Goal: Transaction & Acquisition: Purchase product/service

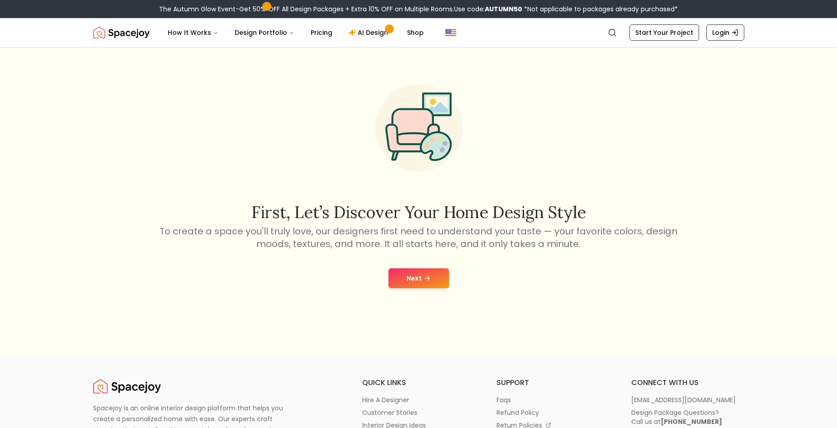
scroll to position [136, 0]
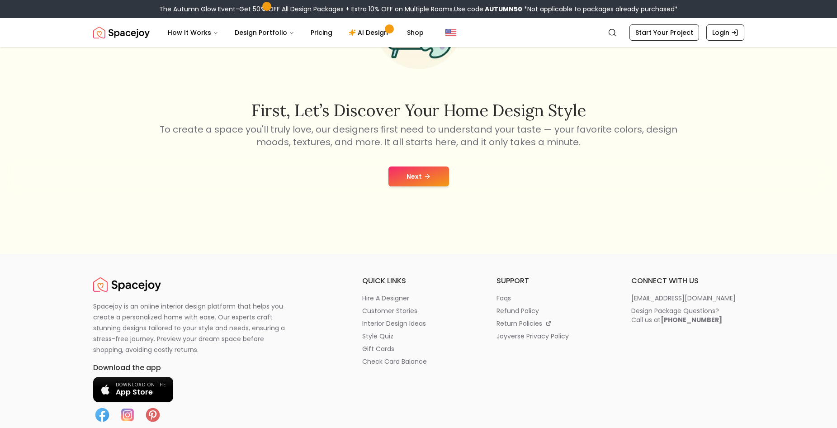
click at [427, 180] on button "Next" at bounding box center [419, 176] width 61 height 20
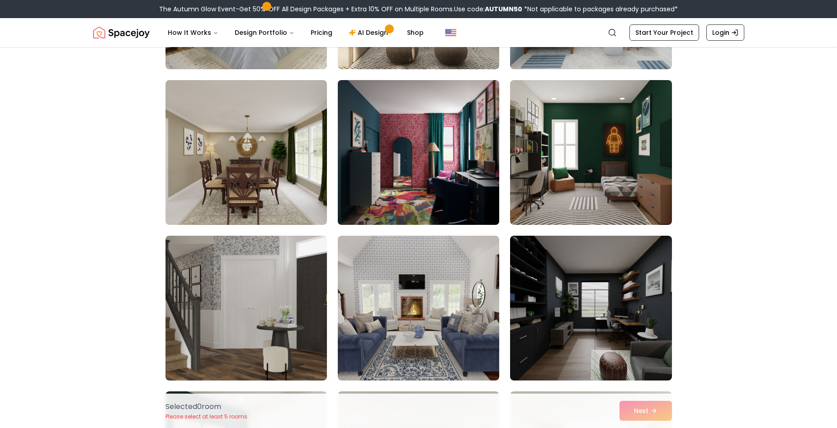
scroll to position [362, 0]
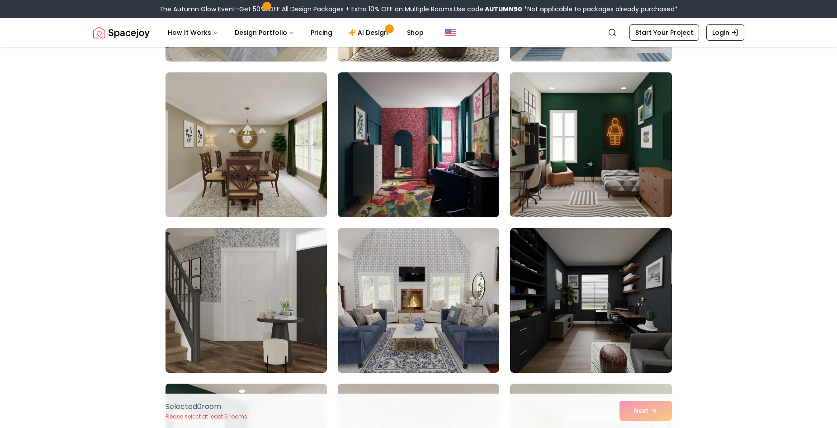
click at [574, 173] on img at bounding box center [591, 145] width 170 height 152
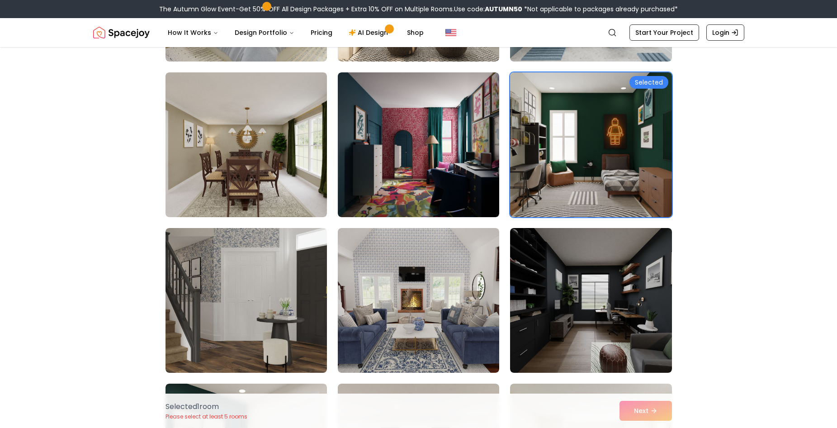
click at [600, 127] on img at bounding box center [591, 145] width 170 height 152
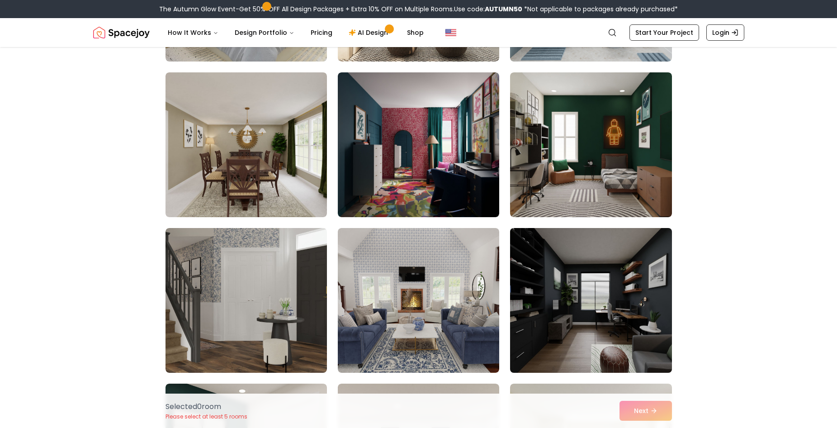
click at [565, 309] on img at bounding box center [591, 300] width 170 height 152
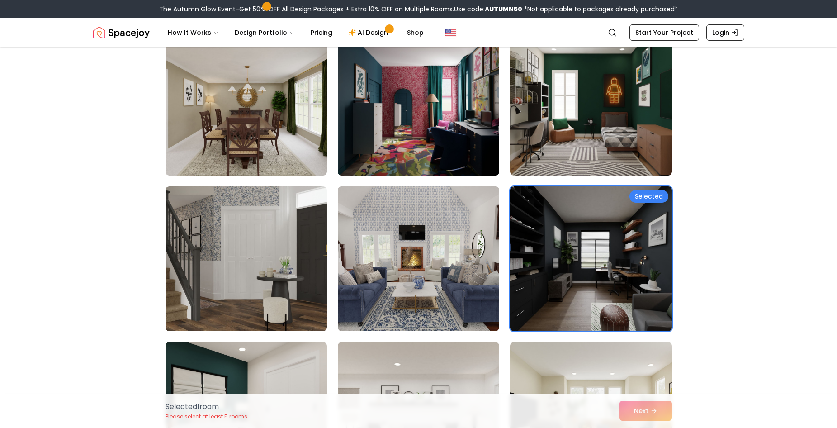
scroll to position [407, 0]
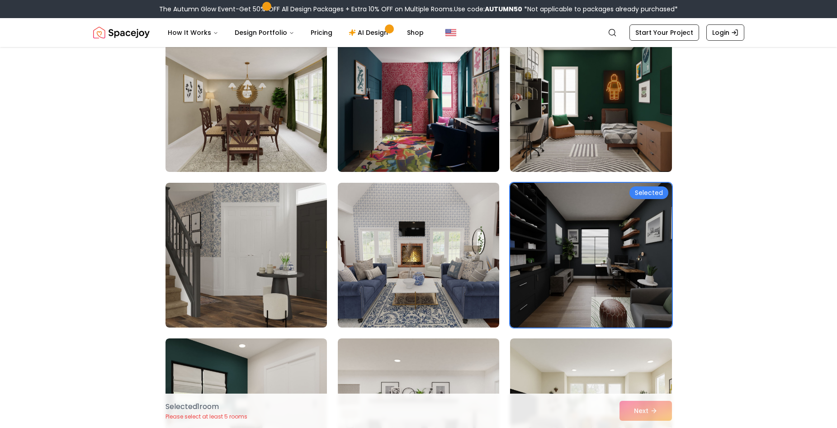
click at [635, 412] on div "Selected 1 room Please select at least 5 rooms Next" at bounding box center [418, 410] width 521 height 34
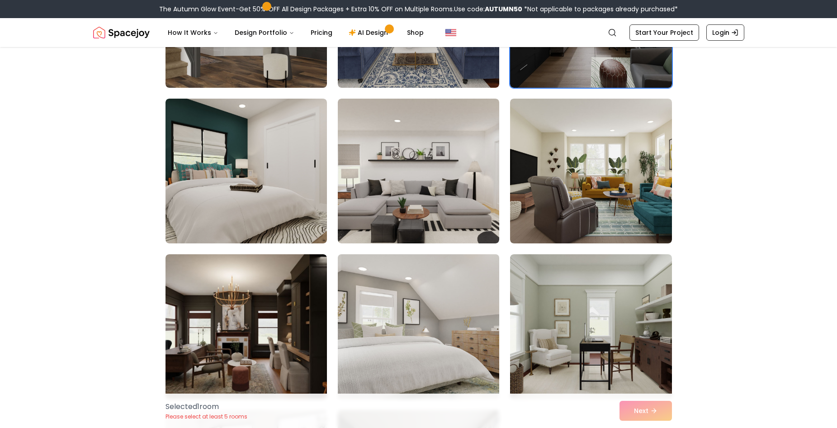
scroll to position [678, 0]
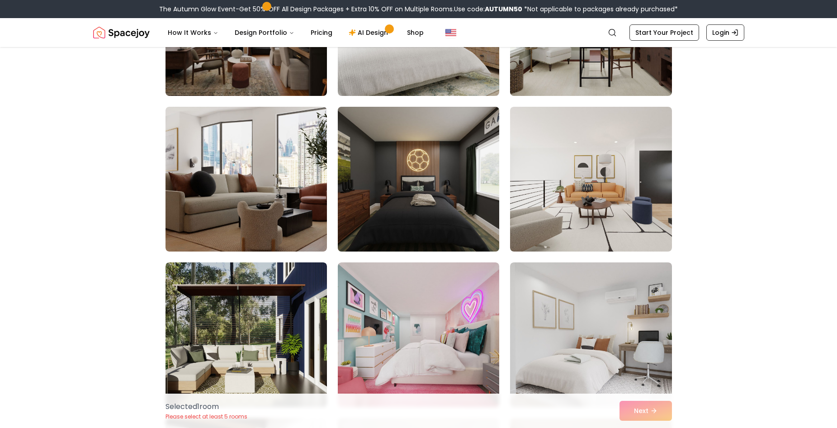
click at [429, 223] on img at bounding box center [419, 179] width 170 height 152
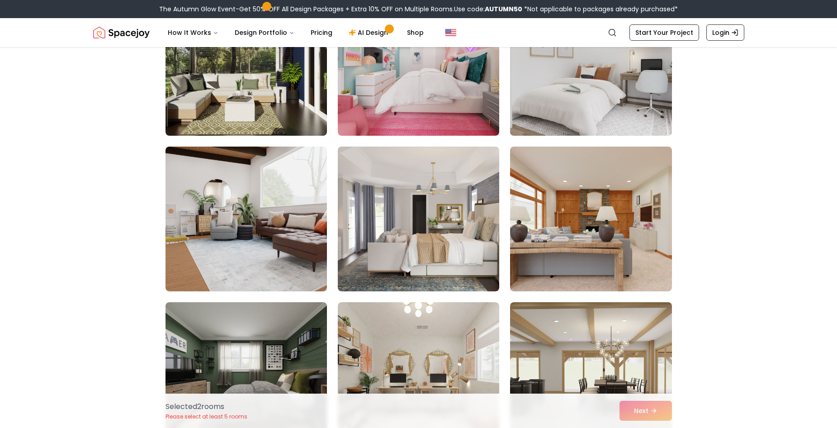
click at [599, 119] on img at bounding box center [591, 63] width 170 height 152
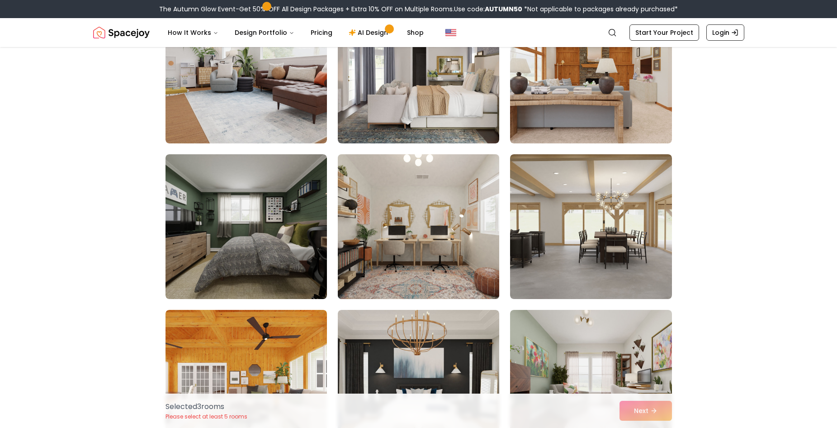
scroll to position [1357, 0]
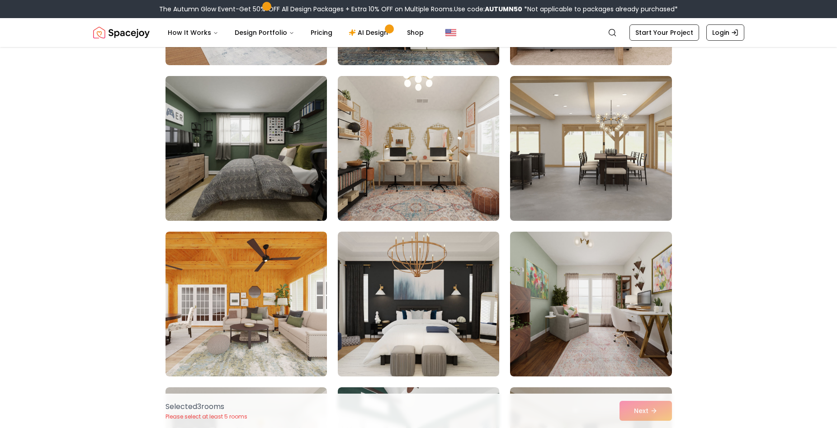
click at [282, 158] on img at bounding box center [246, 148] width 170 height 152
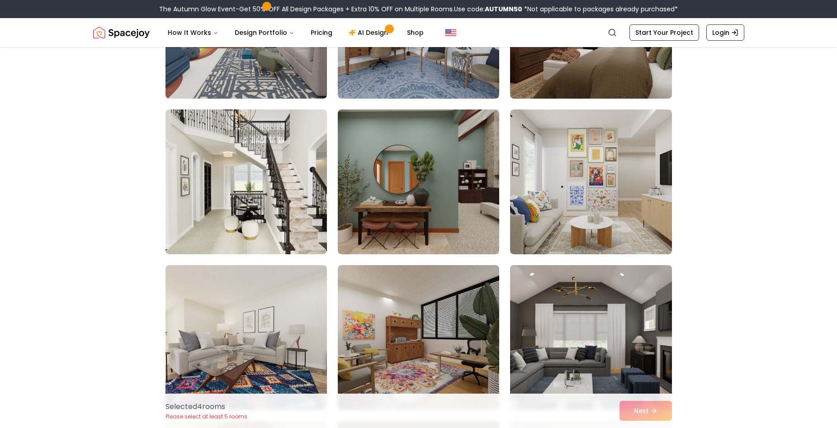
scroll to position [1945, 0]
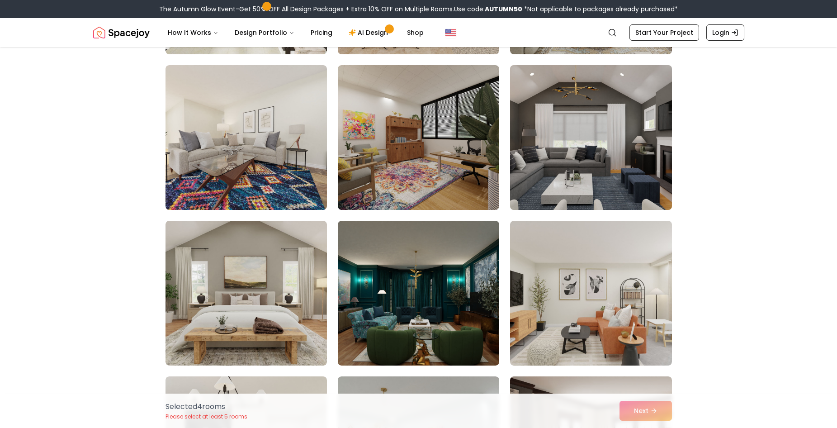
click at [620, 165] on img at bounding box center [591, 138] width 170 height 152
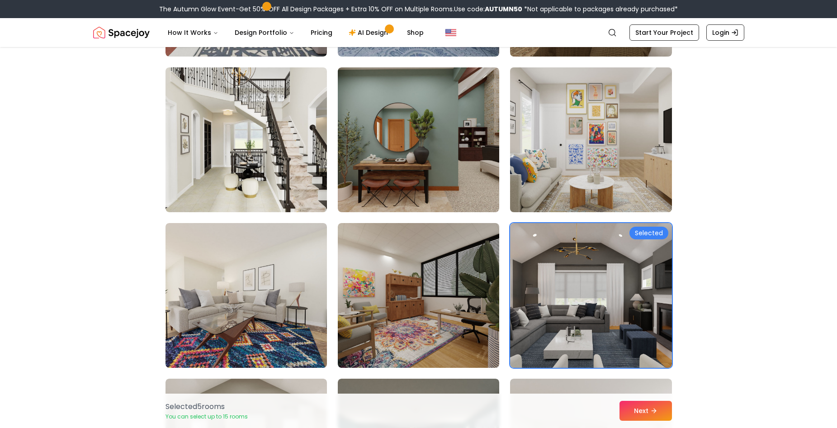
scroll to position [1900, 0]
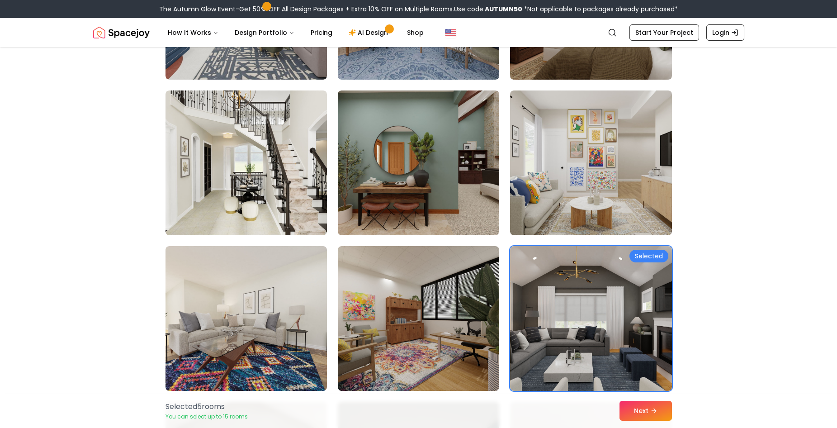
click at [683, 20] on nav "Spacejoy Search How It Works Design Portfolio Pricing AI Design Shop Search Sta…" at bounding box center [418, 32] width 651 height 29
click at [682, 33] on link "Start Your Project" at bounding box center [665, 32] width 70 height 16
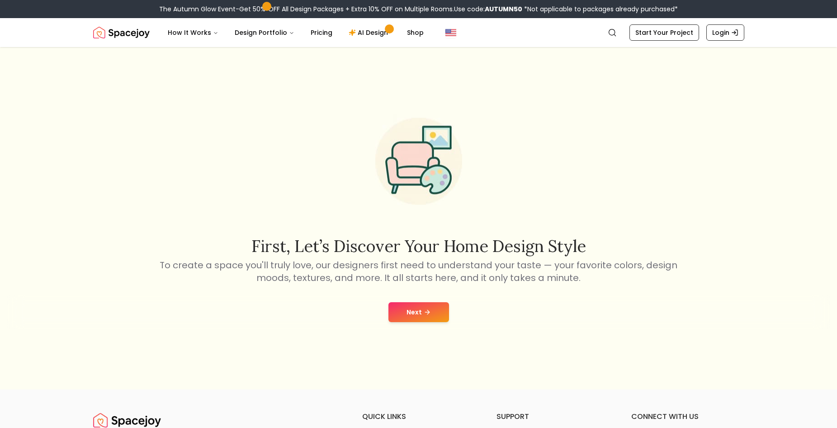
click at [427, 308] on button "Next" at bounding box center [419, 312] width 61 height 20
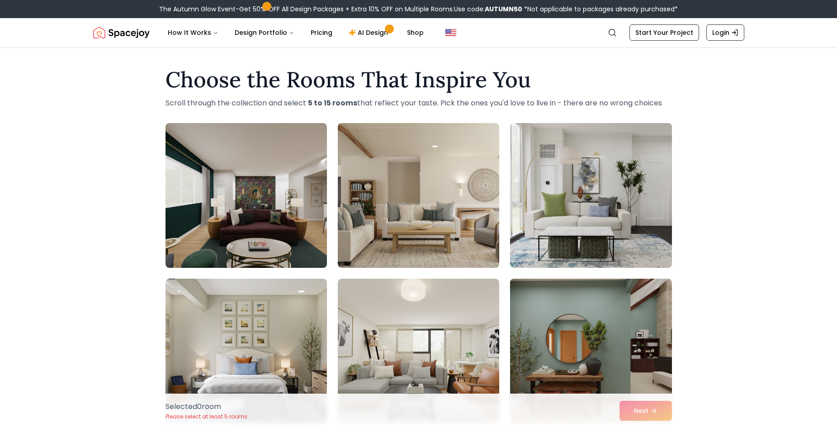
click at [629, 406] on div "Selected 0 room Please select at least 5 rooms Next" at bounding box center [418, 410] width 521 height 34
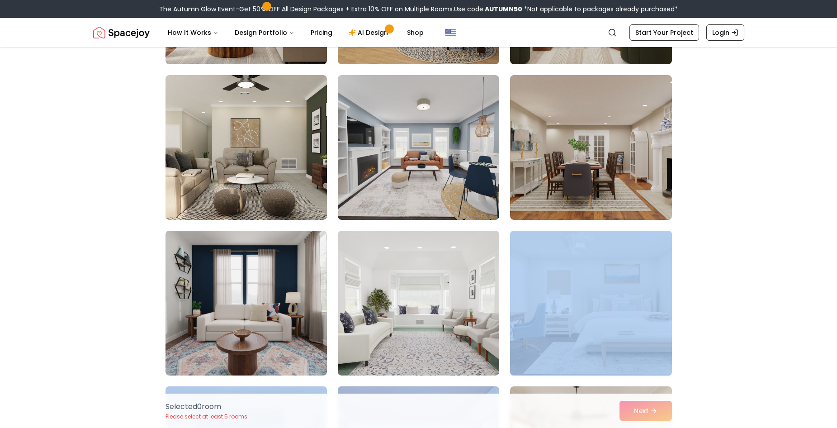
scroll to position [2081, 0]
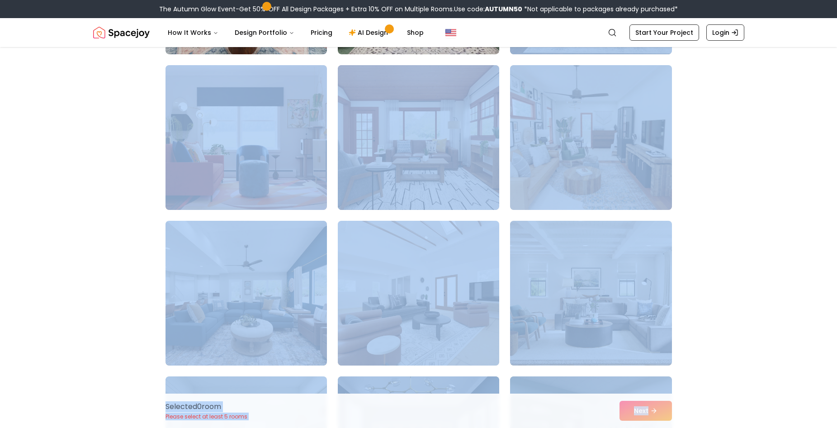
drag, startPoint x: 782, startPoint y: 375, endPoint x: 705, endPoint y: 298, distance: 108.1
drag, startPoint x: 128, startPoint y: 96, endPoint x: 127, endPoint y: 0, distance: 96.3
